Goal: Information Seeking & Learning: Learn about a topic

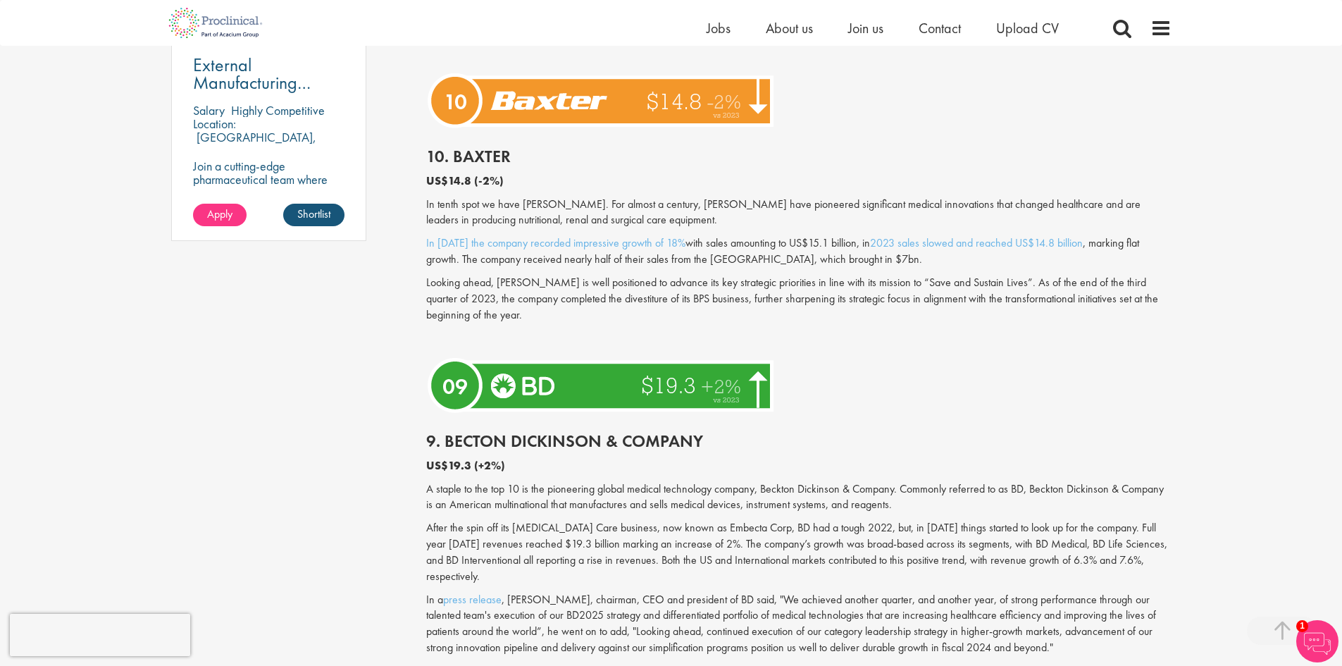
scroll to position [1057, 0]
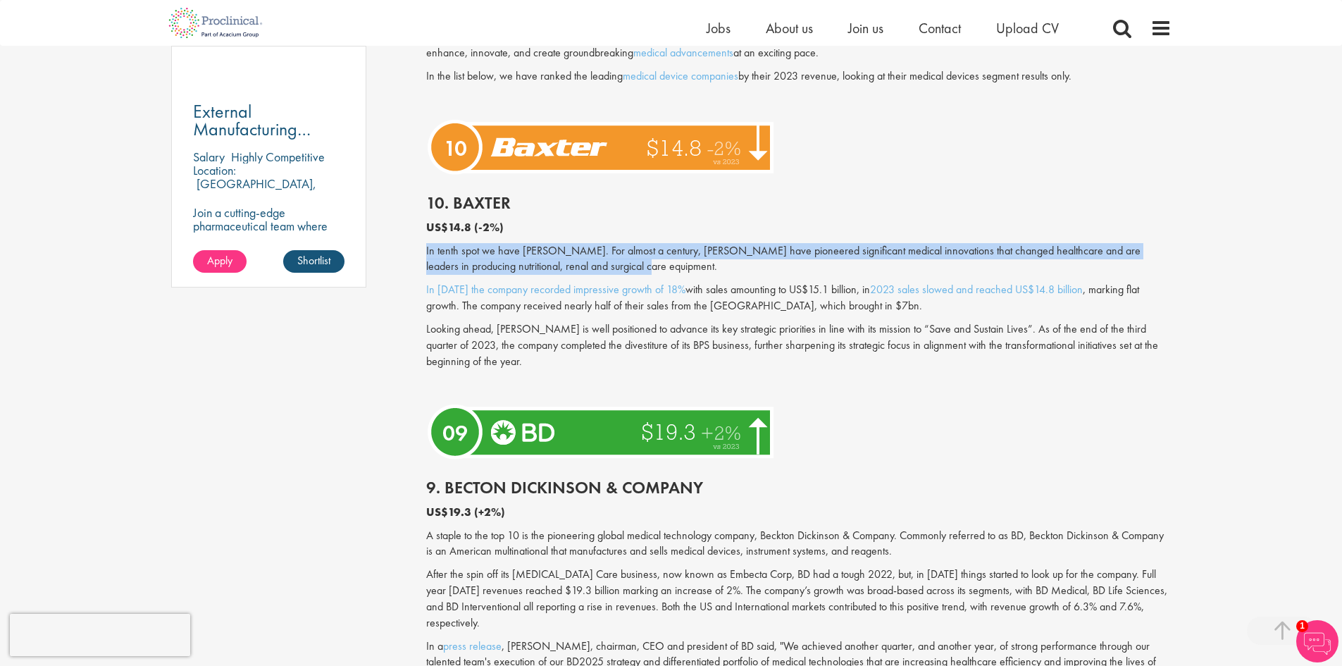
drag, startPoint x: 0, startPoint y: 0, endPoint x: 703, endPoint y: 228, distance: 739.2
click at [703, 228] on div "10. [PERSON_NAME] US$14.8 (-2%) In tenth spot we have [PERSON_NAME]. For almost…" at bounding box center [799, 290] width 766 height 220
click at [703, 228] on p "US$14.8 (-2%)" at bounding box center [798, 228] width 745 height 16
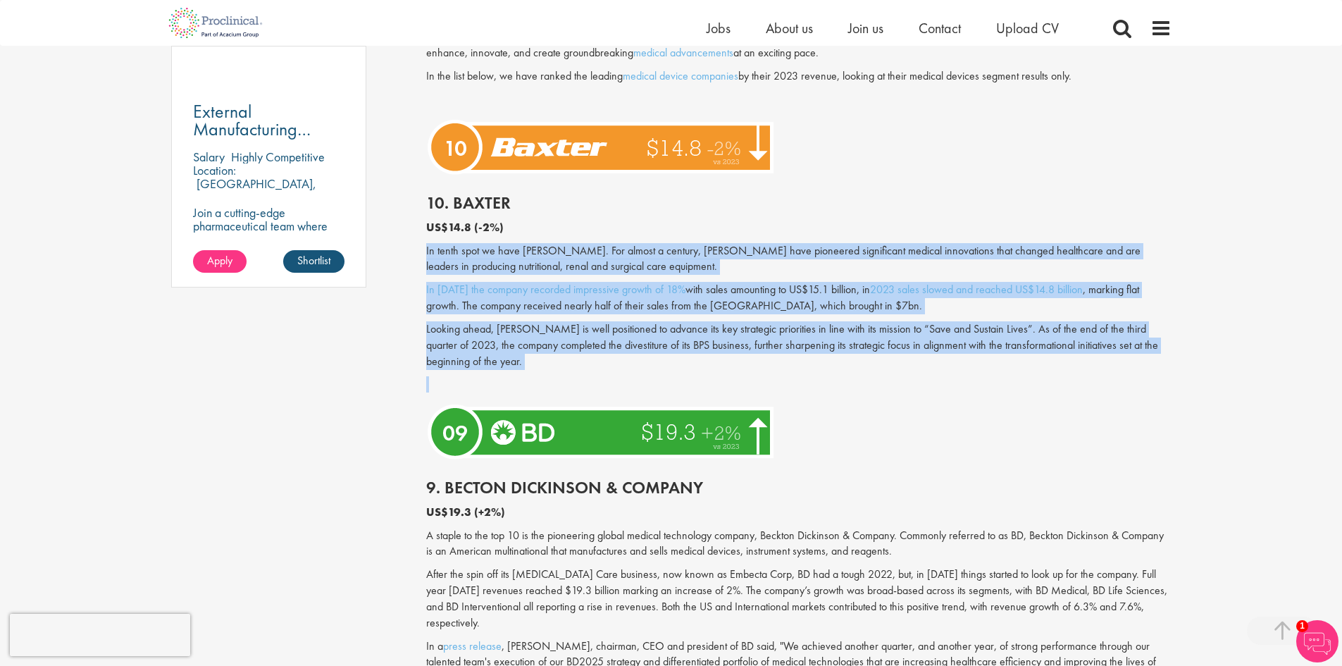
drag, startPoint x: 703, startPoint y: 228, endPoint x: 730, endPoint y: 359, distance: 133.1
click at [730, 359] on div "10. [PERSON_NAME] US$14.8 (-2%) In tenth spot we have [PERSON_NAME]. For almost…" at bounding box center [799, 290] width 766 height 220
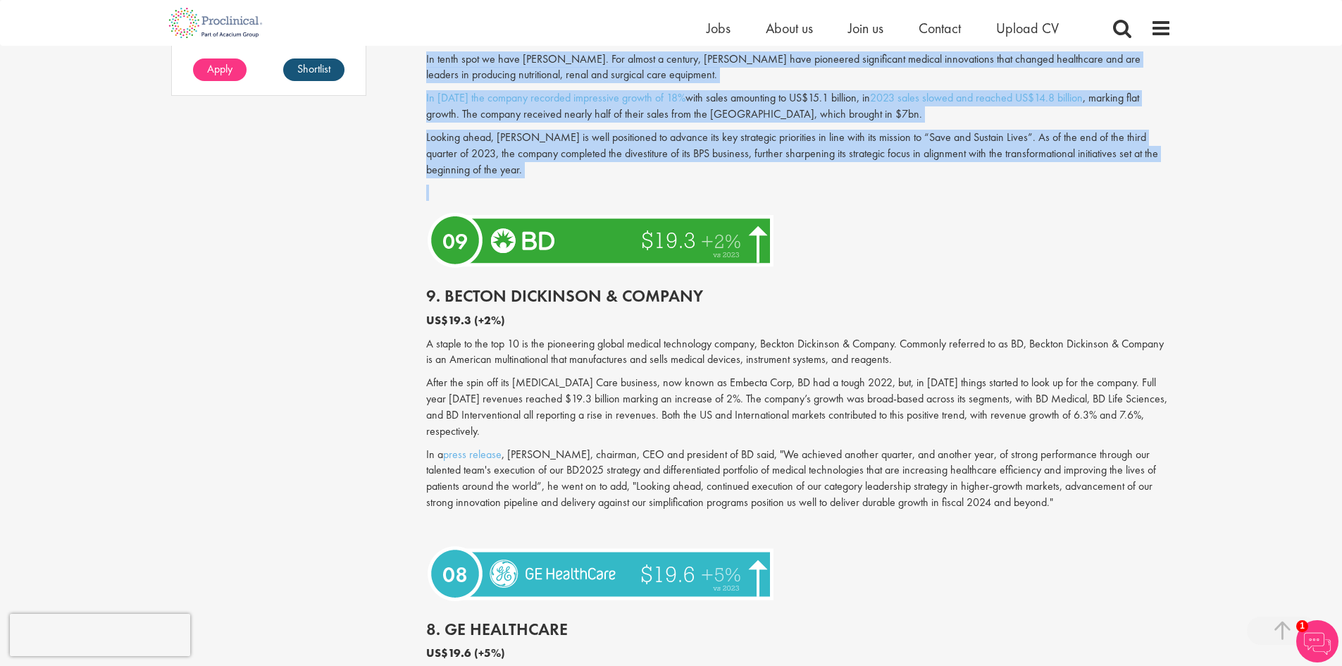
scroll to position [1268, 0]
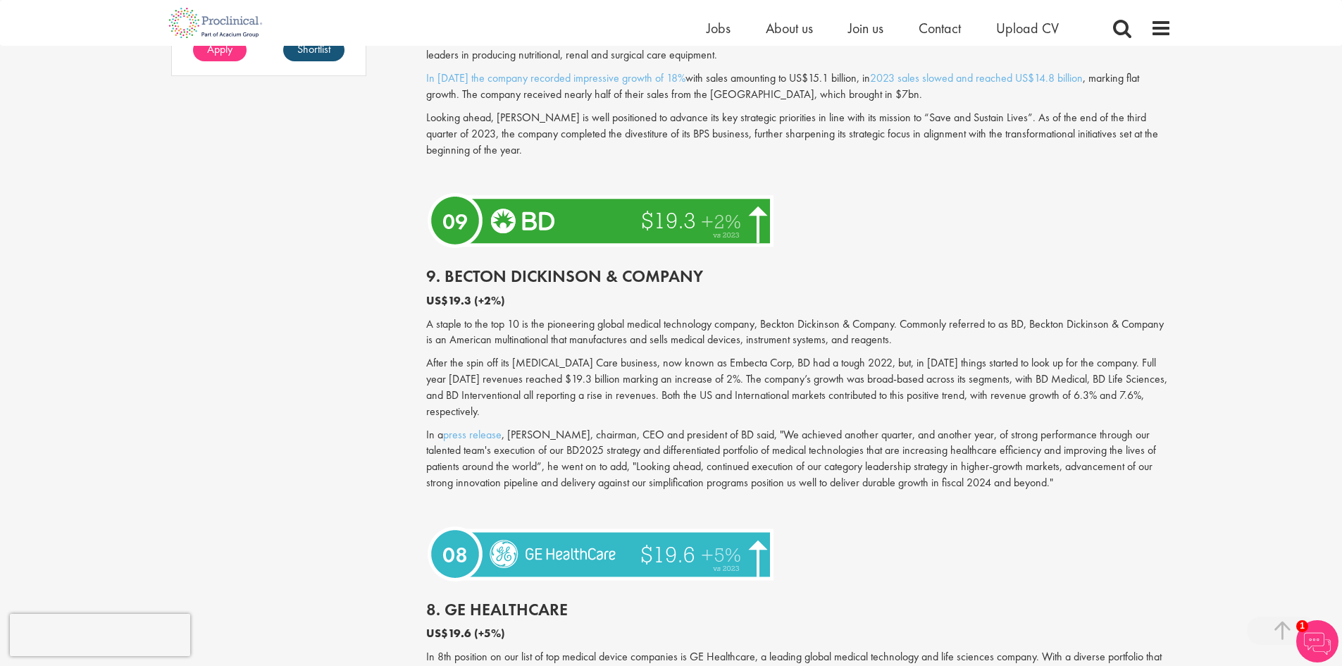
click at [685, 366] on p "After the spin off its [MEDICAL_DATA] Care business, now known as Embecta Corp,…" at bounding box center [798, 387] width 745 height 64
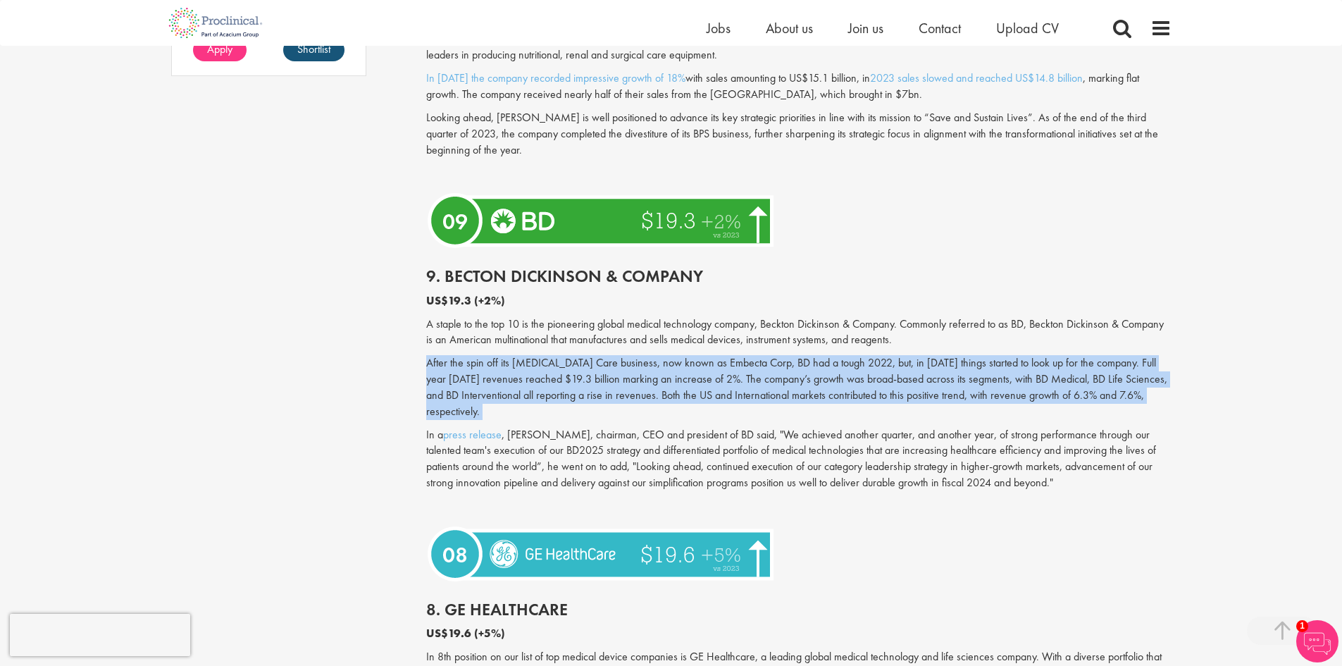
click at [685, 366] on p "After the spin off its [MEDICAL_DATA] Care business, now known as Embecta Corp,…" at bounding box center [798, 387] width 745 height 64
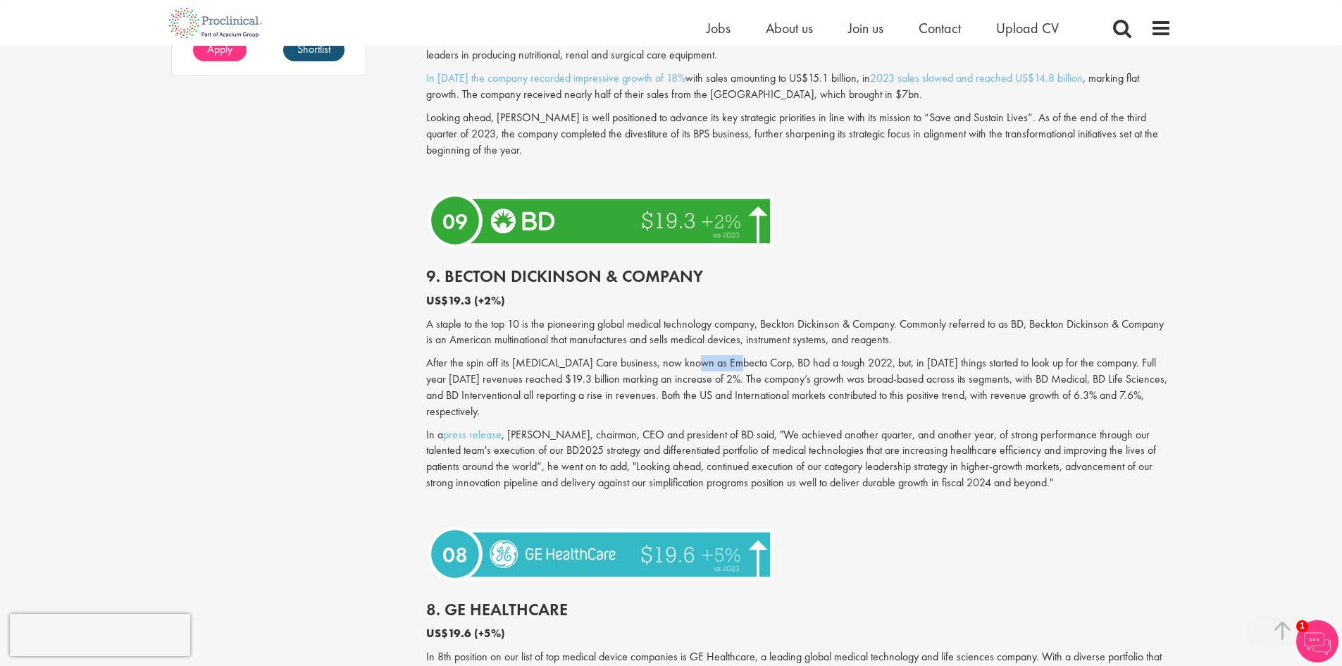
click at [685, 366] on p "After the spin off its [MEDICAL_DATA] Care business, now known as Embecta Corp,…" at bounding box center [798, 387] width 745 height 64
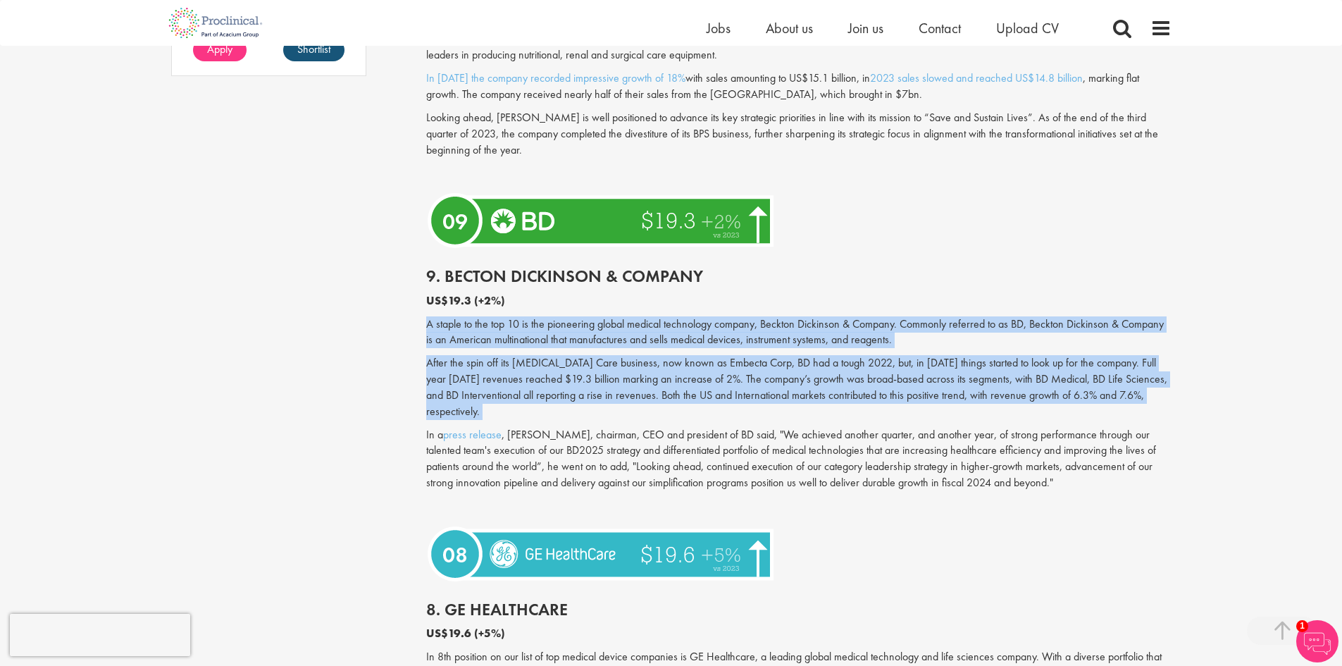
drag, startPoint x: 685, startPoint y: 366, endPoint x: 688, endPoint y: 318, distance: 47.3
click at [687, 319] on div "9. Becton [PERSON_NAME] & Company US$19.3 (+2%) A staple to the top 10 is the p…" at bounding box center [799, 387] width 766 height 268
click at [707, 375] on p "After the spin off its [MEDICAL_DATA] Care business, now known as Embecta Corp,…" at bounding box center [798, 387] width 745 height 64
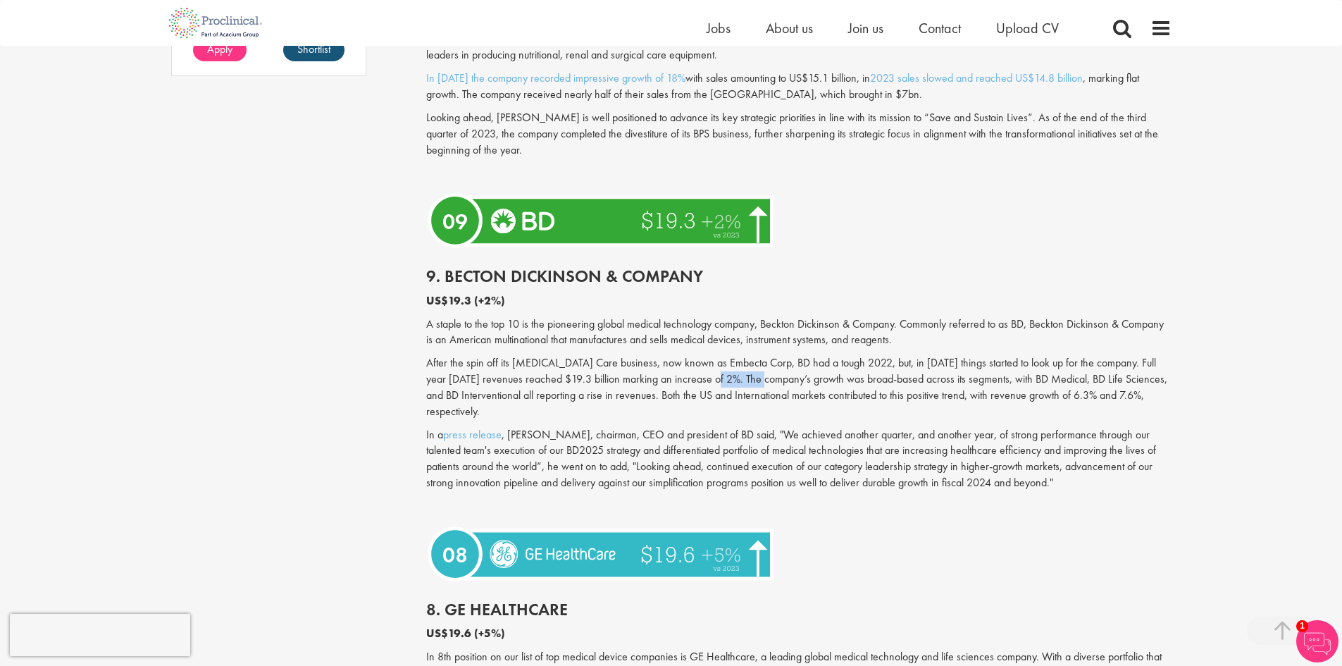
click at [707, 375] on p "After the spin off its [MEDICAL_DATA] Care business, now known as Embecta Corp,…" at bounding box center [798, 387] width 745 height 64
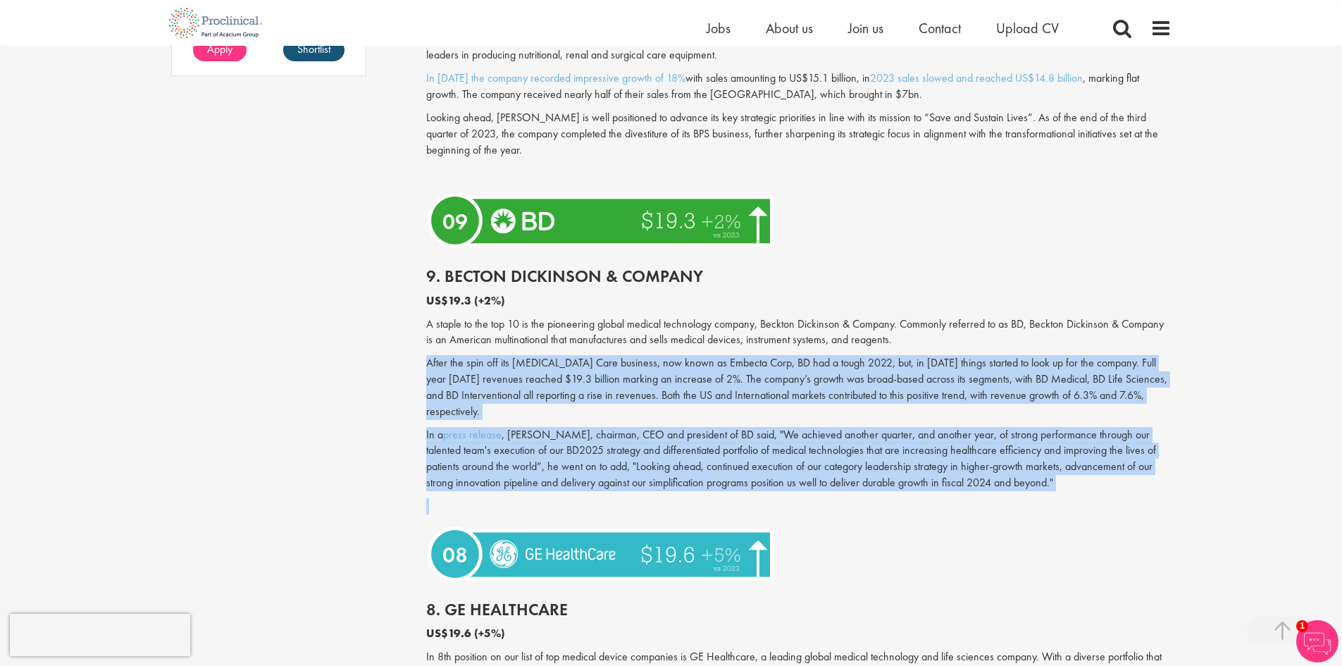
drag, startPoint x: 707, startPoint y: 375, endPoint x: 716, endPoint y: 440, distance: 65.5
click at [716, 440] on div "9. Becton [PERSON_NAME] & Company US$19.3 (+2%) A staple to the top 10 is the p…" at bounding box center [799, 387] width 766 height 268
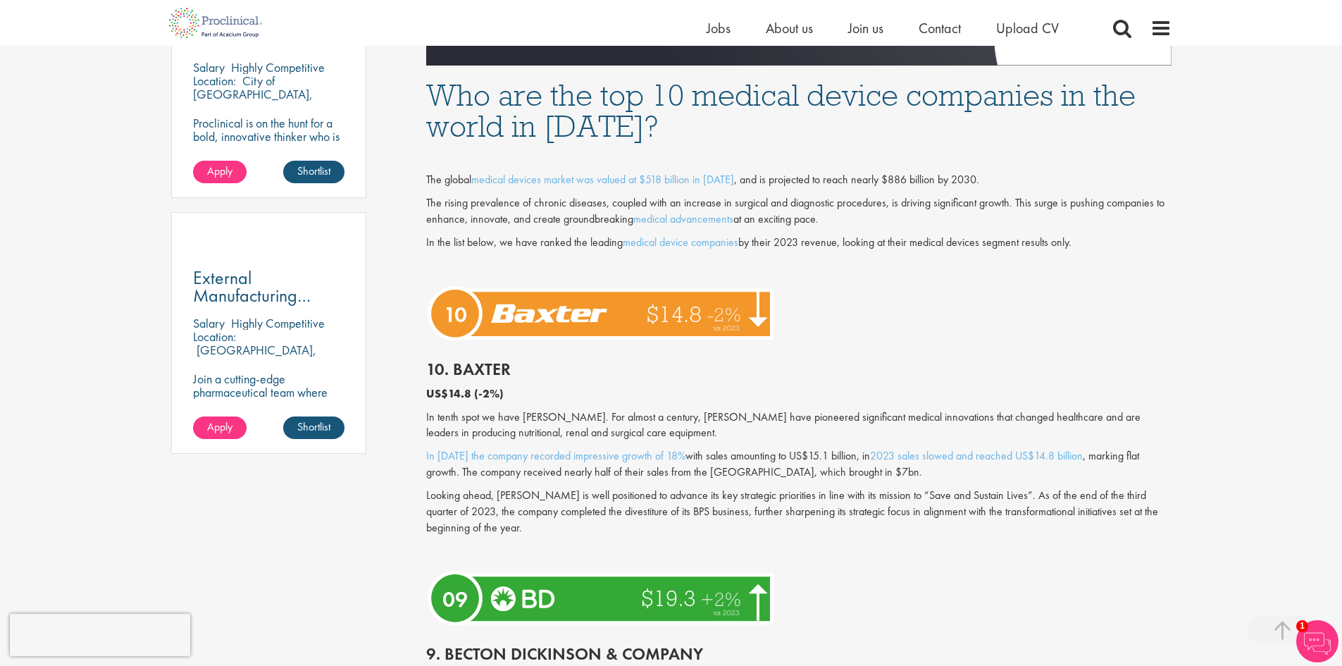
scroll to position [0, 0]
